Goal: Complete application form

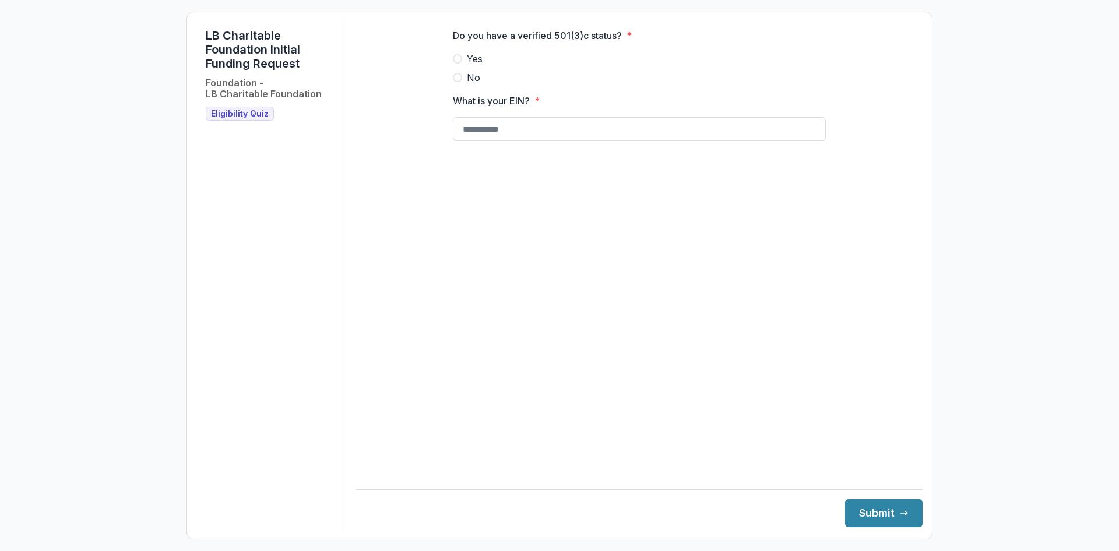
click at [476, 66] on span "Yes" at bounding box center [475, 59] width 16 height 14
click at [509, 140] on input "What is your EIN? *" at bounding box center [639, 128] width 373 height 23
click at [599, 130] on input "What is your EIN? *" at bounding box center [639, 128] width 373 height 23
type input "**********"
click at [845, 499] on button "Submit" at bounding box center [884, 513] width 78 height 28
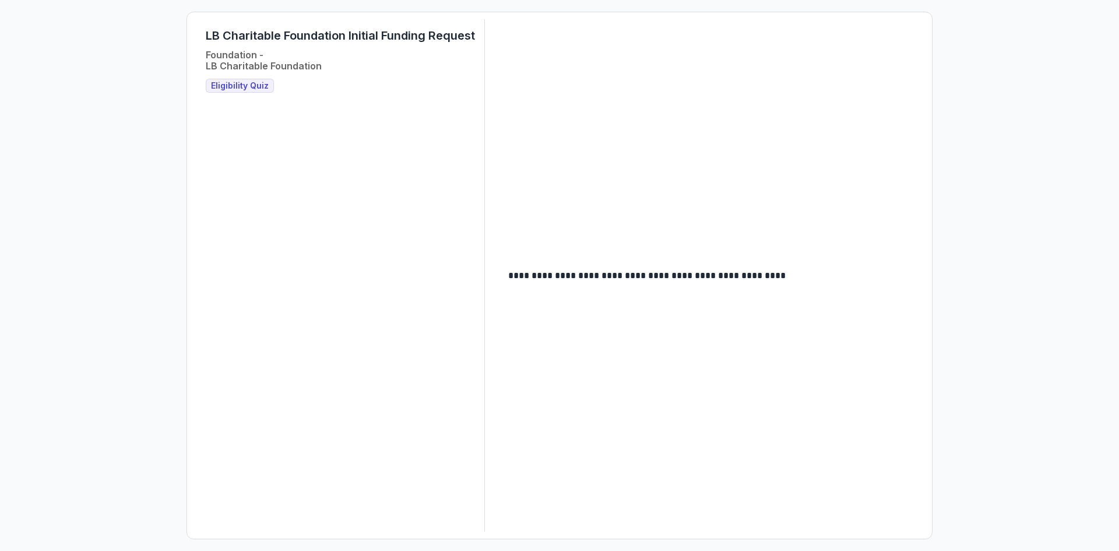
click at [228, 86] on span "Eligibility Quiz" at bounding box center [240, 86] width 58 height 10
click at [227, 90] on span "Eligibility Quiz" at bounding box center [240, 86] width 58 height 10
click at [358, 171] on div "LB Charitable Foundation Initial Funding Request Foundation - LB Charitable Fou…" at bounding box center [340, 275] width 288 height 512
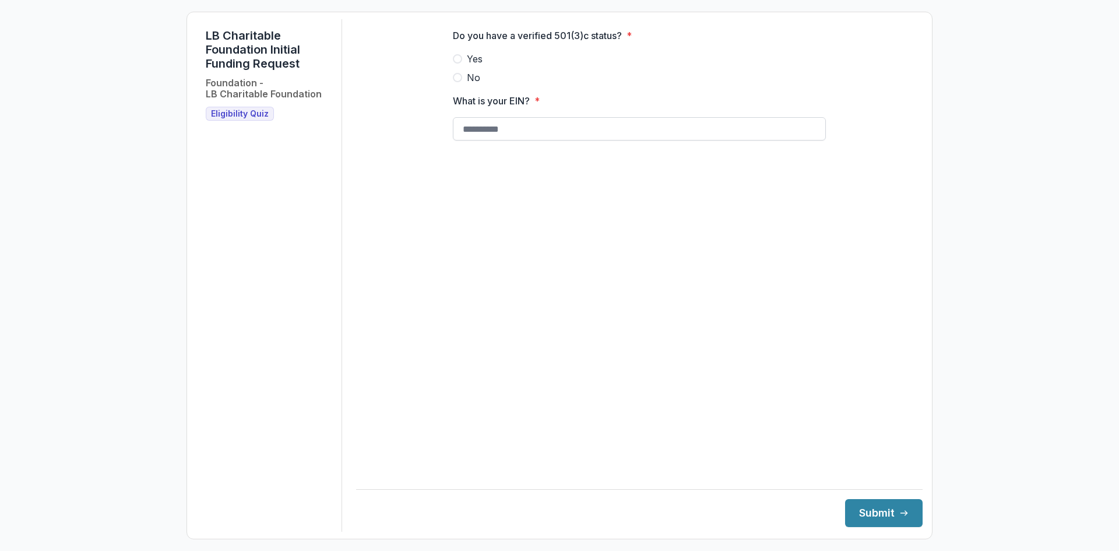
click at [518, 131] on input "What is your EIN? *" at bounding box center [639, 128] width 373 height 23
click at [258, 110] on span "Eligibility Quiz" at bounding box center [240, 114] width 58 height 10
click at [921, 189] on div "Do you have a verified 501(3)c status? * Yes No What is your EIN? * Submit" at bounding box center [639, 275] width 566 height 512
